Goal: Browse casually

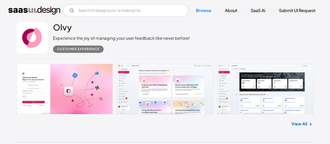
scroll to position [1077, 0]
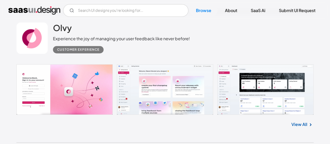
click at [88, 104] on link at bounding box center [164, 89] width 297 height 50
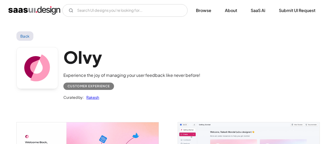
scroll to position [71, 0]
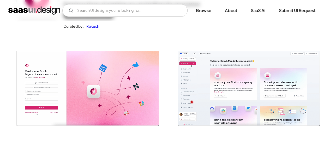
click at [88, 104] on img "open lightbox" at bounding box center [88, 88] width 142 height 74
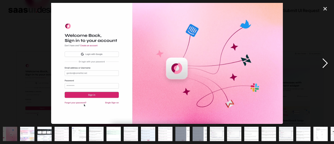
click at [326, 63] on div "next image" at bounding box center [325, 63] width 18 height 121
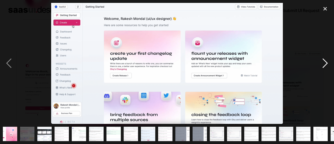
click at [326, 63] on div "next image" at bounding box center [325, 63] width 18 height 121
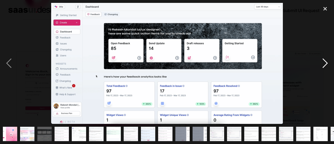
click at [326, 63] on div "next image" at bounding box center [325, 63] width 18 height 121
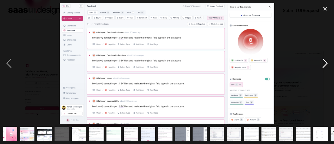
click at [326, 63] on div "next image" at bounding box center [325, 63] width 18 height 121
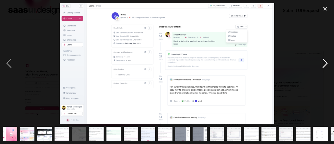
click at [326, 63] on div "next image" at bounding box center [325, 63] width 18 height 121
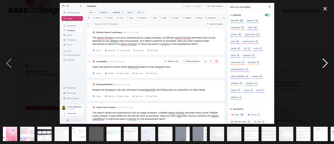
click at [326, 63] on div "next image" at bounding box center [325, 63] width 18 height 121
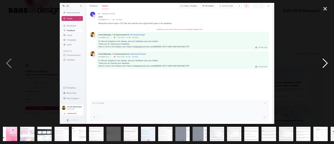
click at [326, 63] on div "next image" at bounding box center [325, 63] width 18 height 121
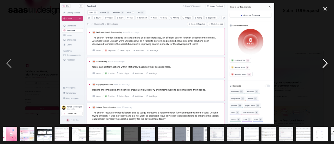
click at [326, 63] on div "next image" at bounding box center [325, 63] width 18 height 121
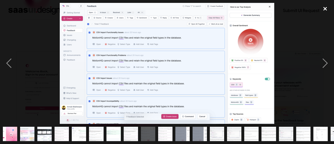
click at [328, 9] on div "close lightbox" at bounding box center [325, 8] width 18 height 11
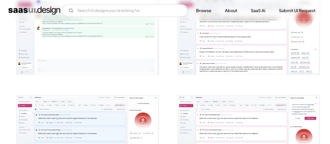
scroll to position [431, 0]
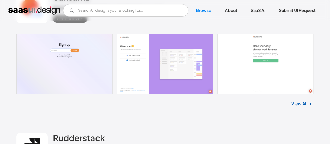
scroll to position [3011, 0]
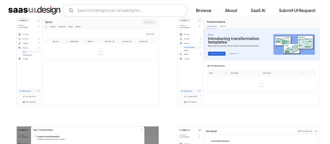
scroll to position [762, 0]
